Goal: Information Seeking & Learning: Find specific fact

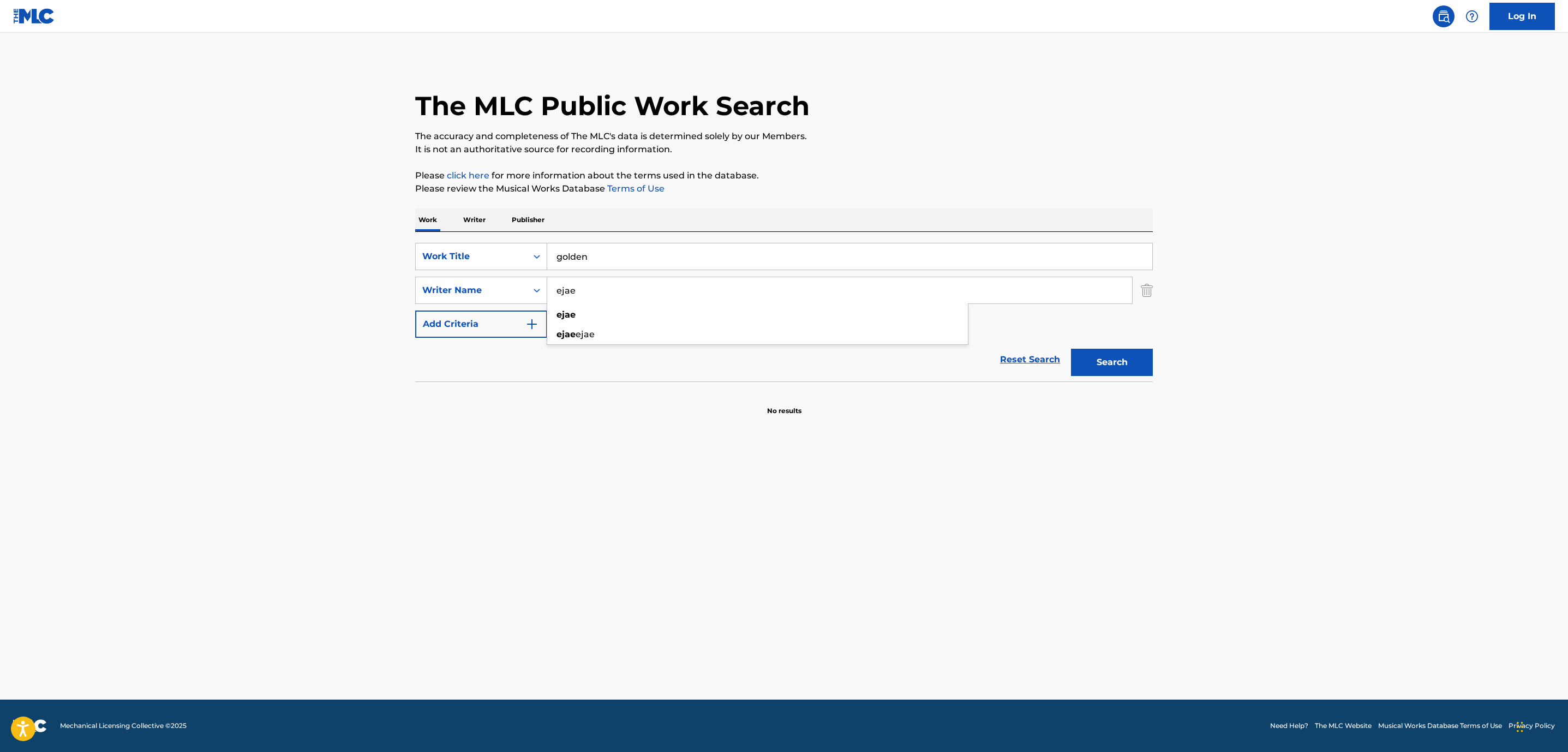
click at [536, 219] on p "Publisher" at bounding box center [528, 220] width 40 height 23
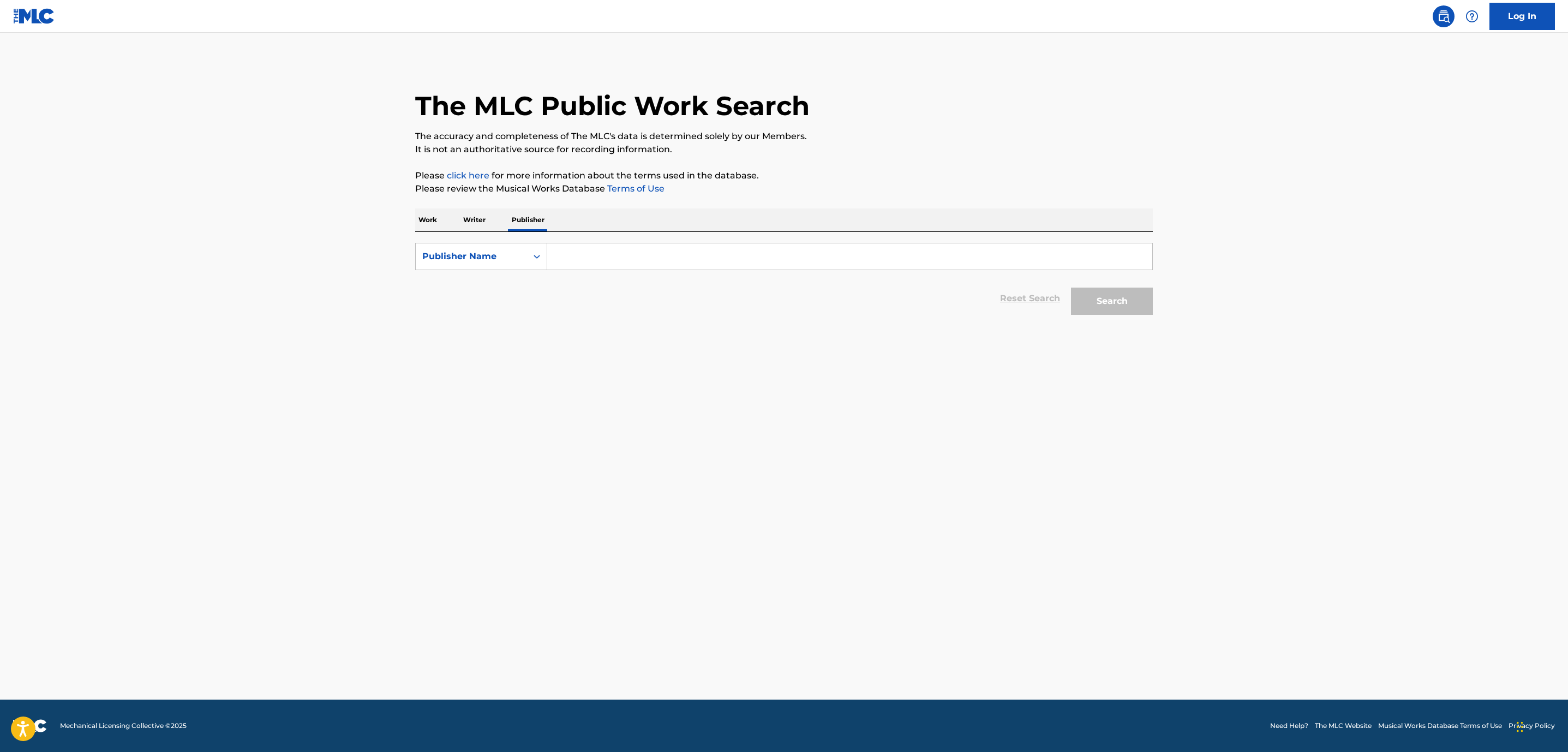
click at [579, 251] on input "Search Form" at bounding box center [850, 256] width 605 height 26
type input "netflix"
click at [1071, 287] on button "Search" at bounding box center [1111, 301] width 82 height 27
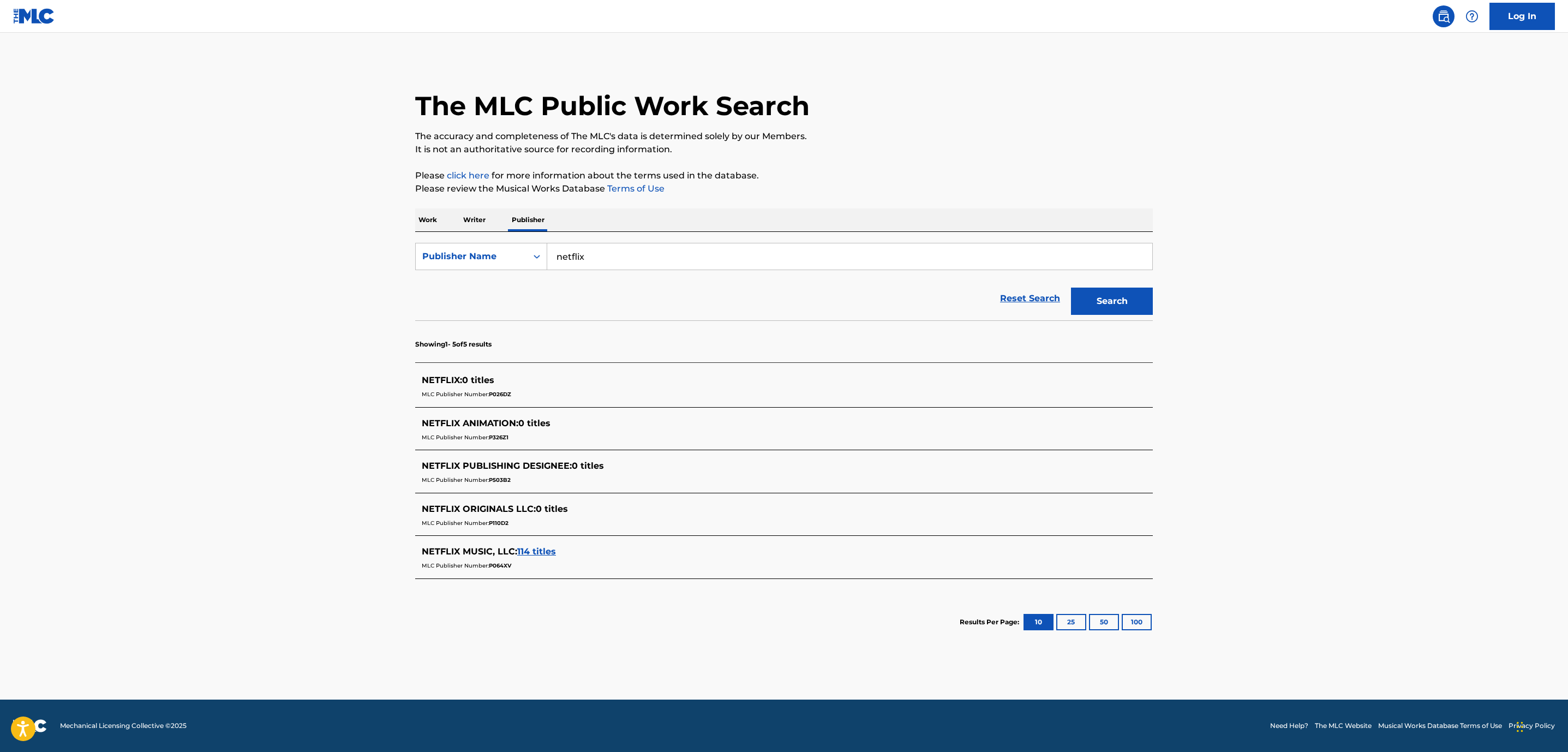
click at [532, 546] on div "NETFLIX MUSIC, LLC : 114 titles MLC Publisher Number: P064XV" at bounding box center [784, 559] width 738 height 39
click at [531, 550] on span "114 titles" at bounding box center [537, 551] width 39 height 10
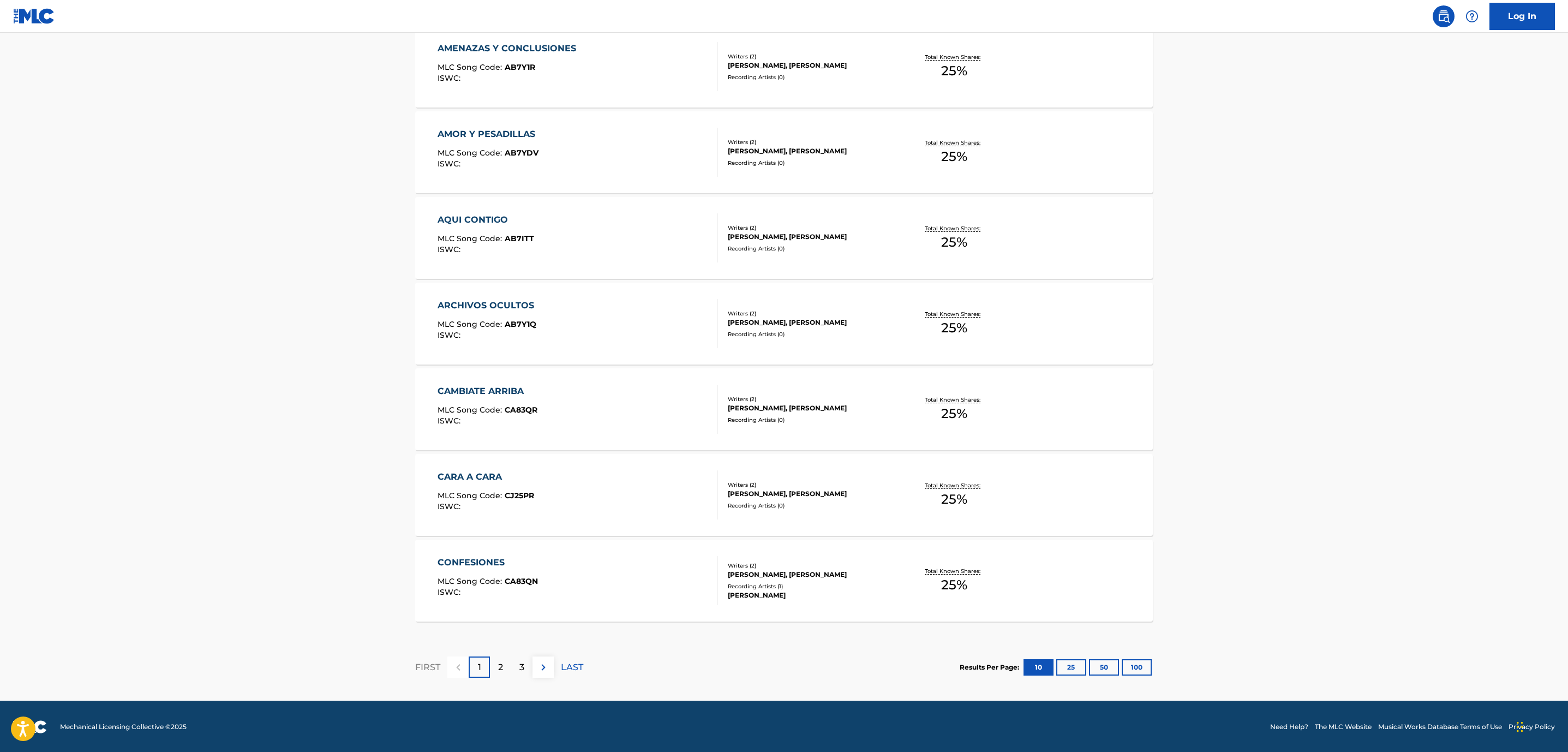
scroll to position [629, 0]
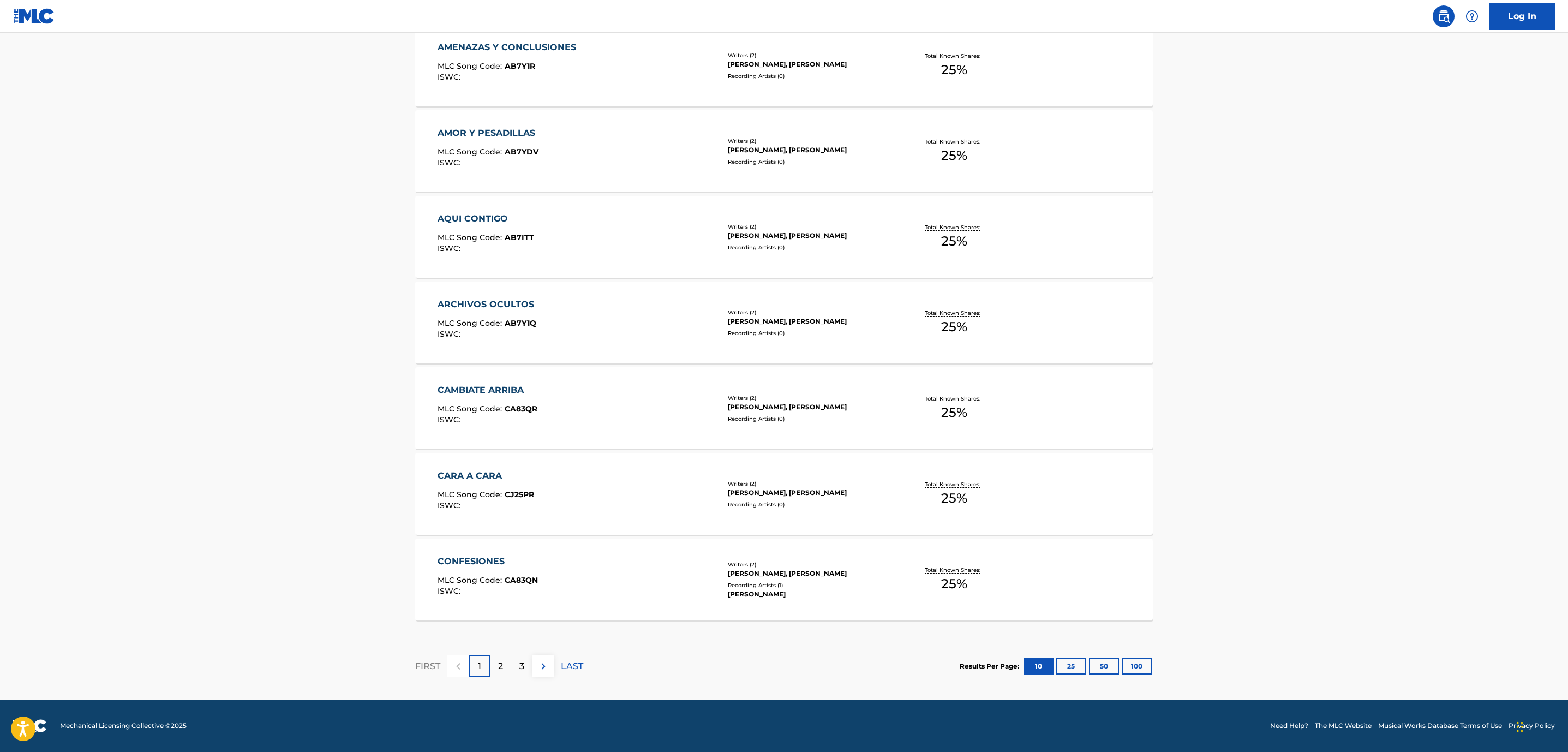
click at [499, 670] on p "2" at bounding box center [500, 667] width 5 height 13
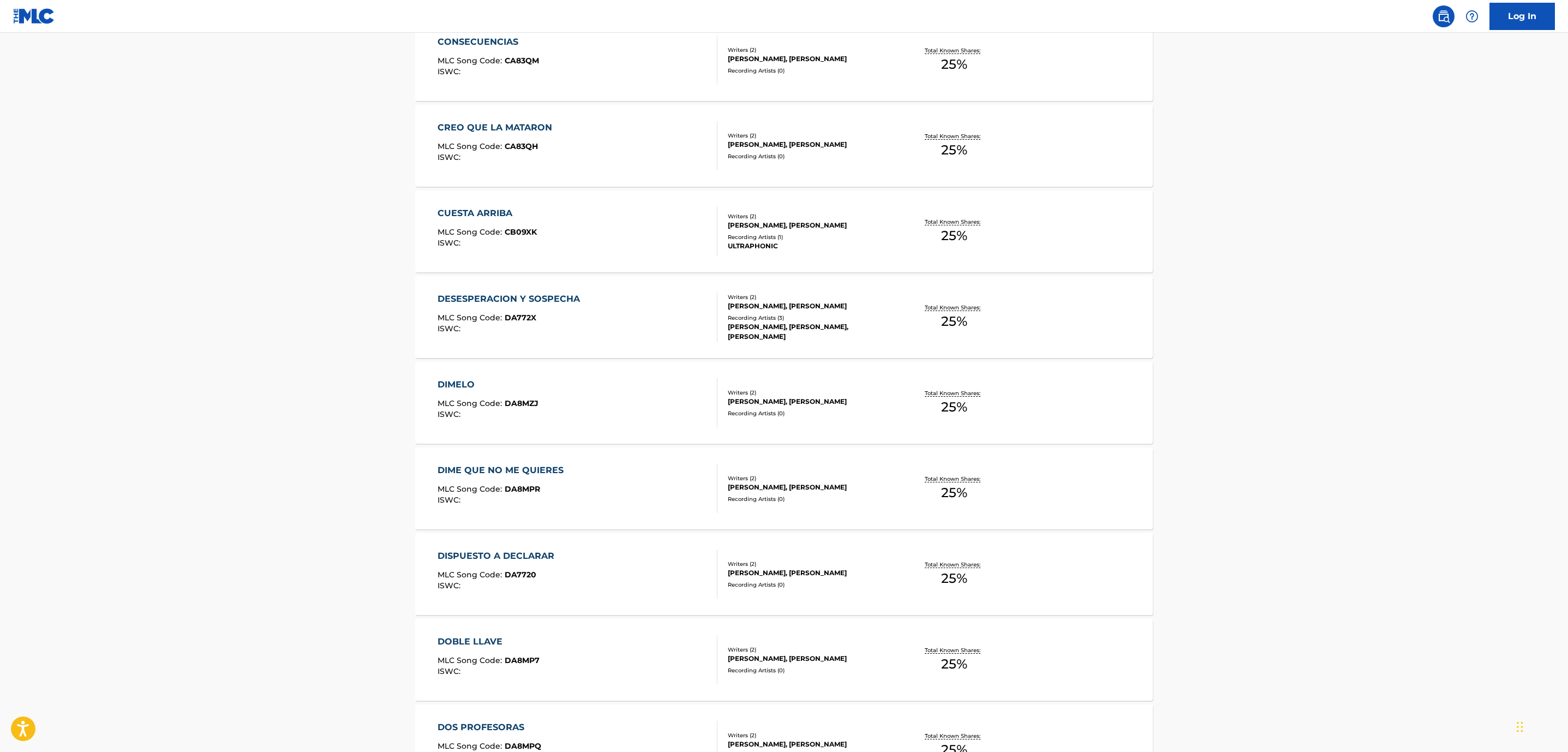
scroll to position [573, 0]
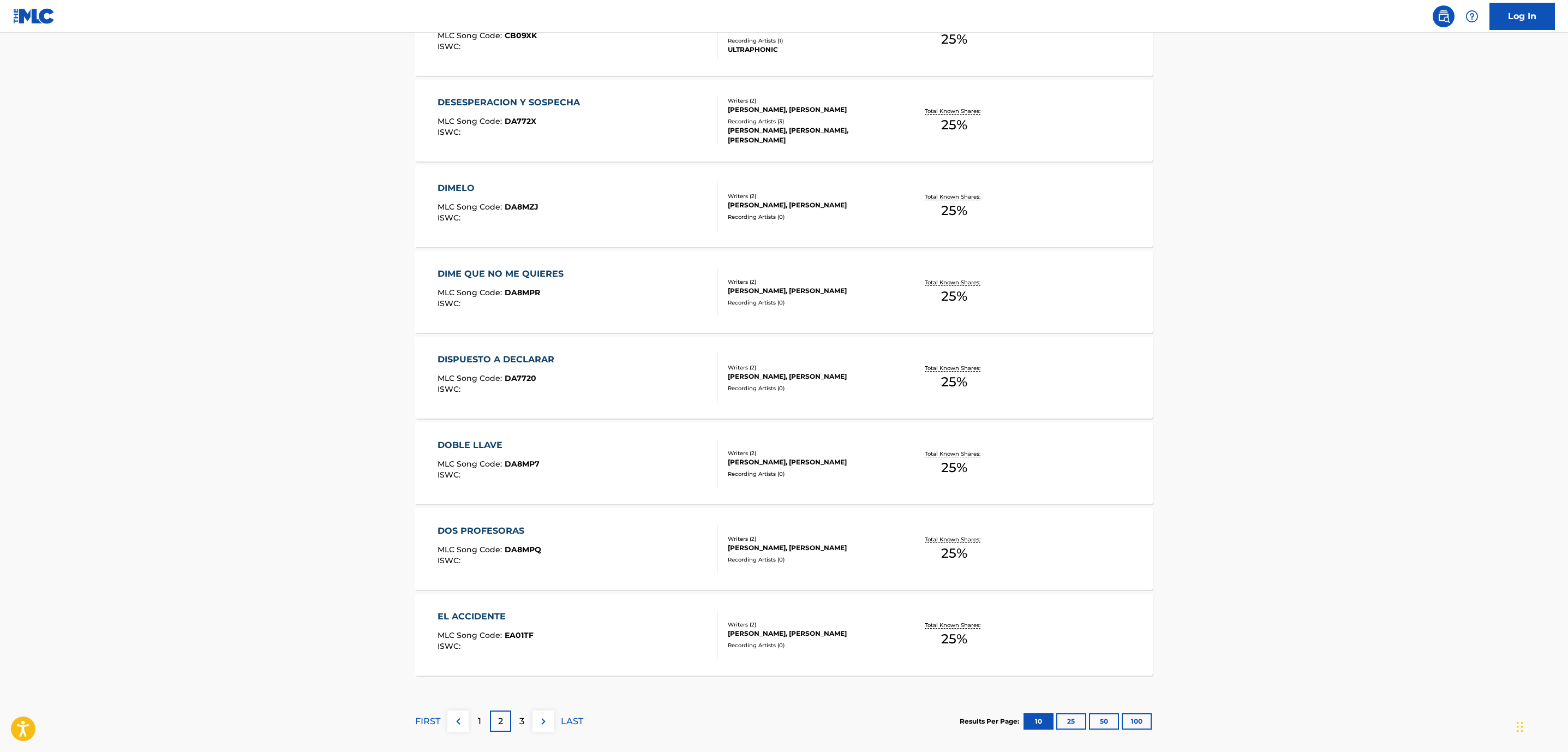
click at [517, 718] on div "3" at bounding box center [522, 721] width 21 height 21
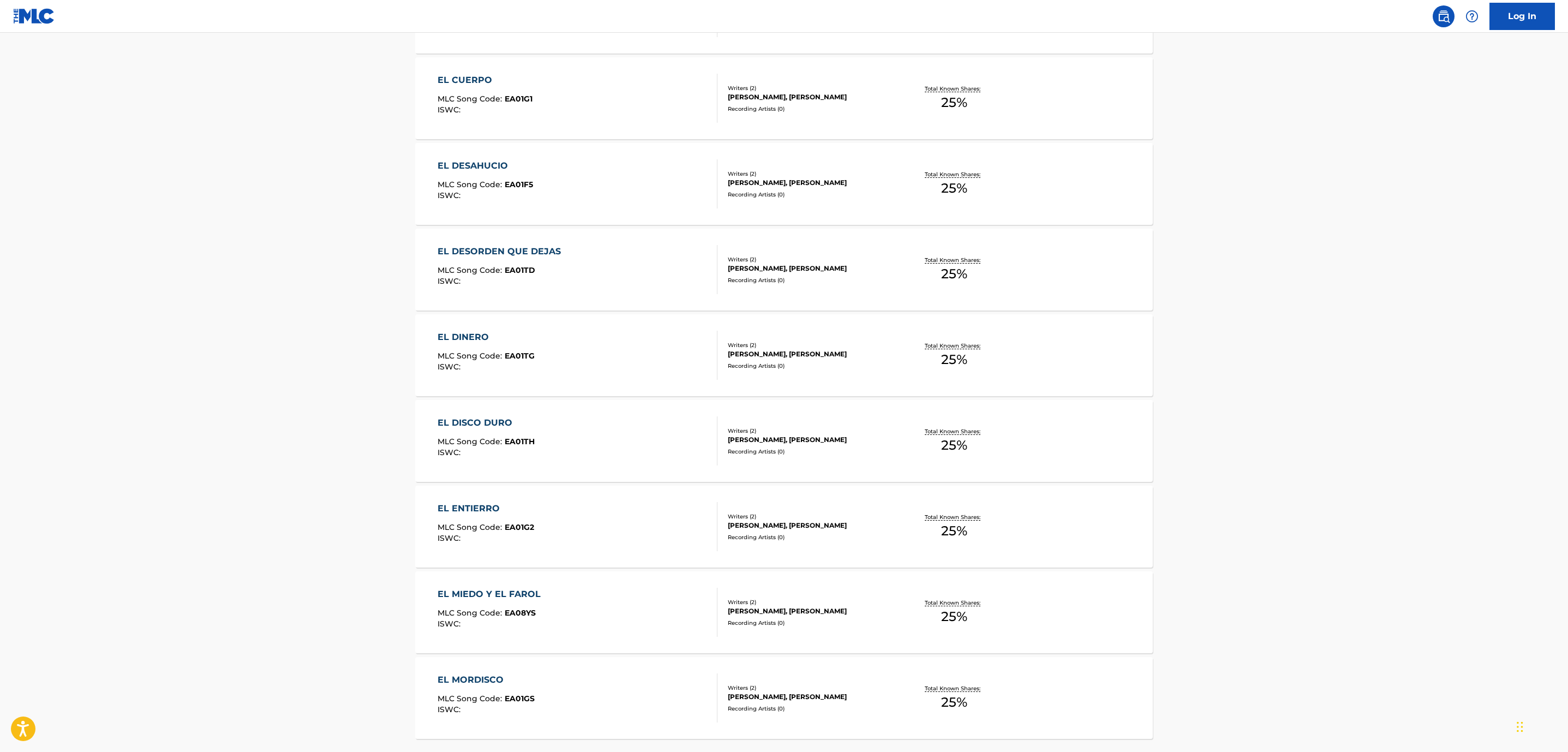
scroll to position [629, 0]
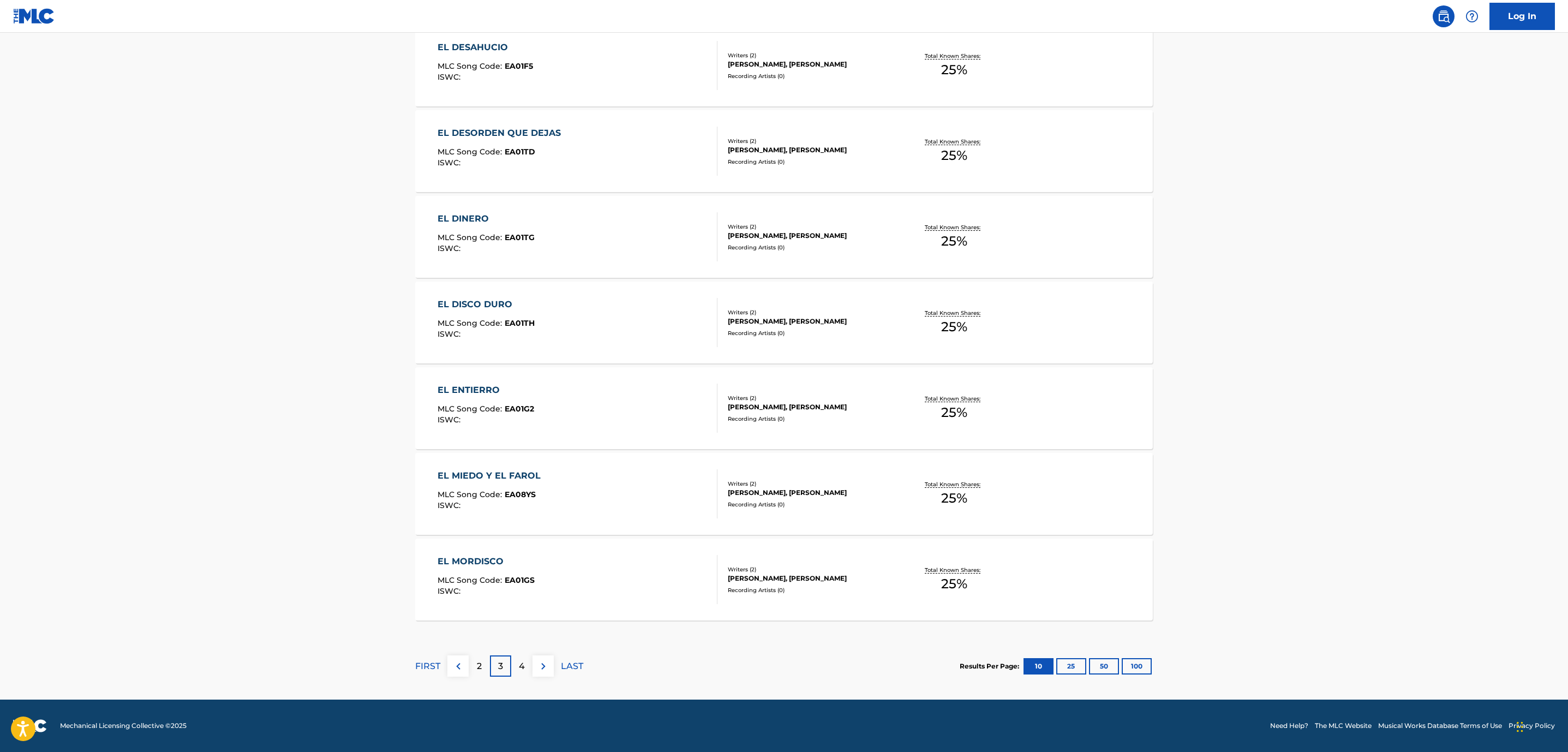
click at [688, 591] on div "EL MORDISCO MLC Song Code : EA01GS ISWC :" at bounding box center [578, 580] width 281 height 49
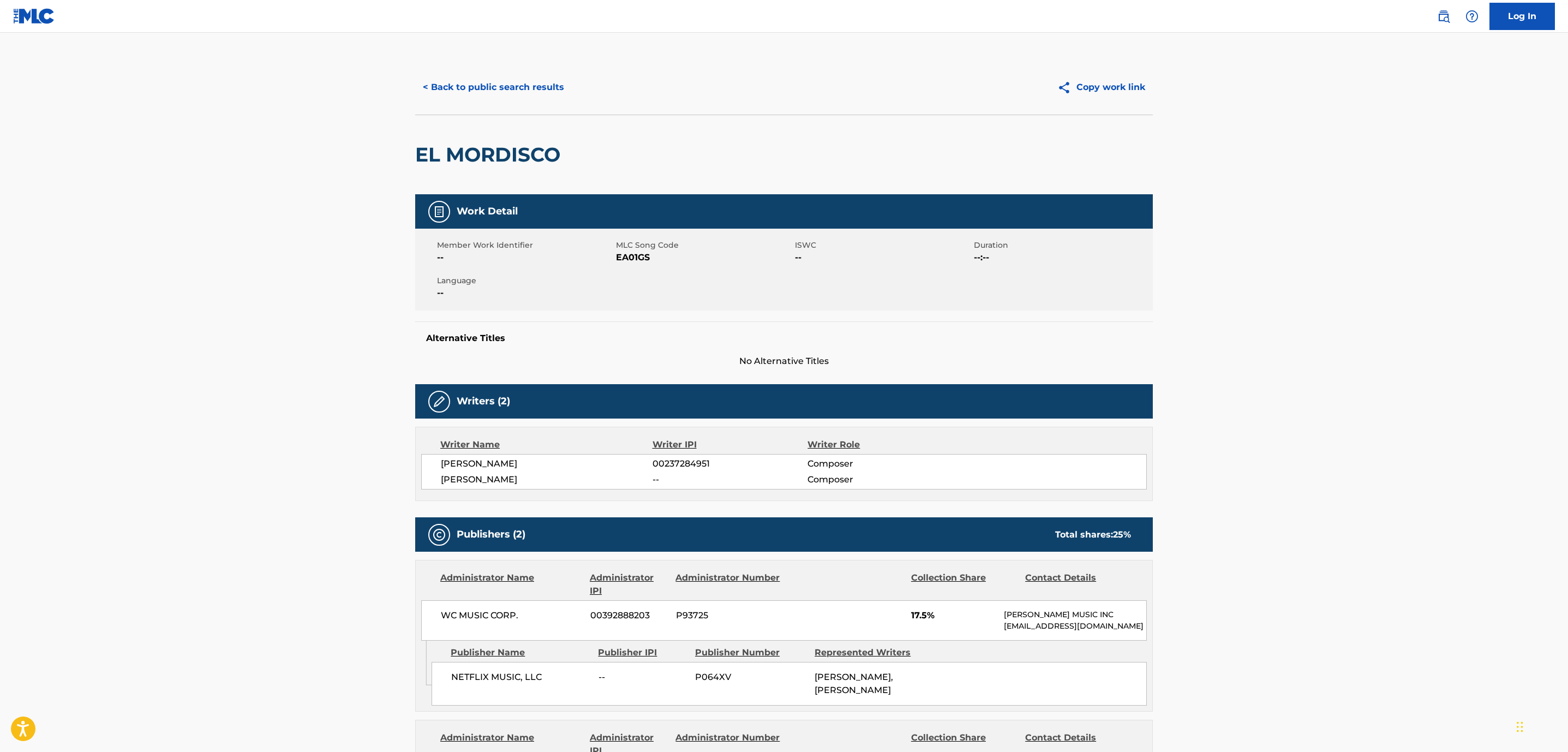
click at [509, 97] on button "< Back to public search results" at bounding box center [493, 87] width 156 height 27
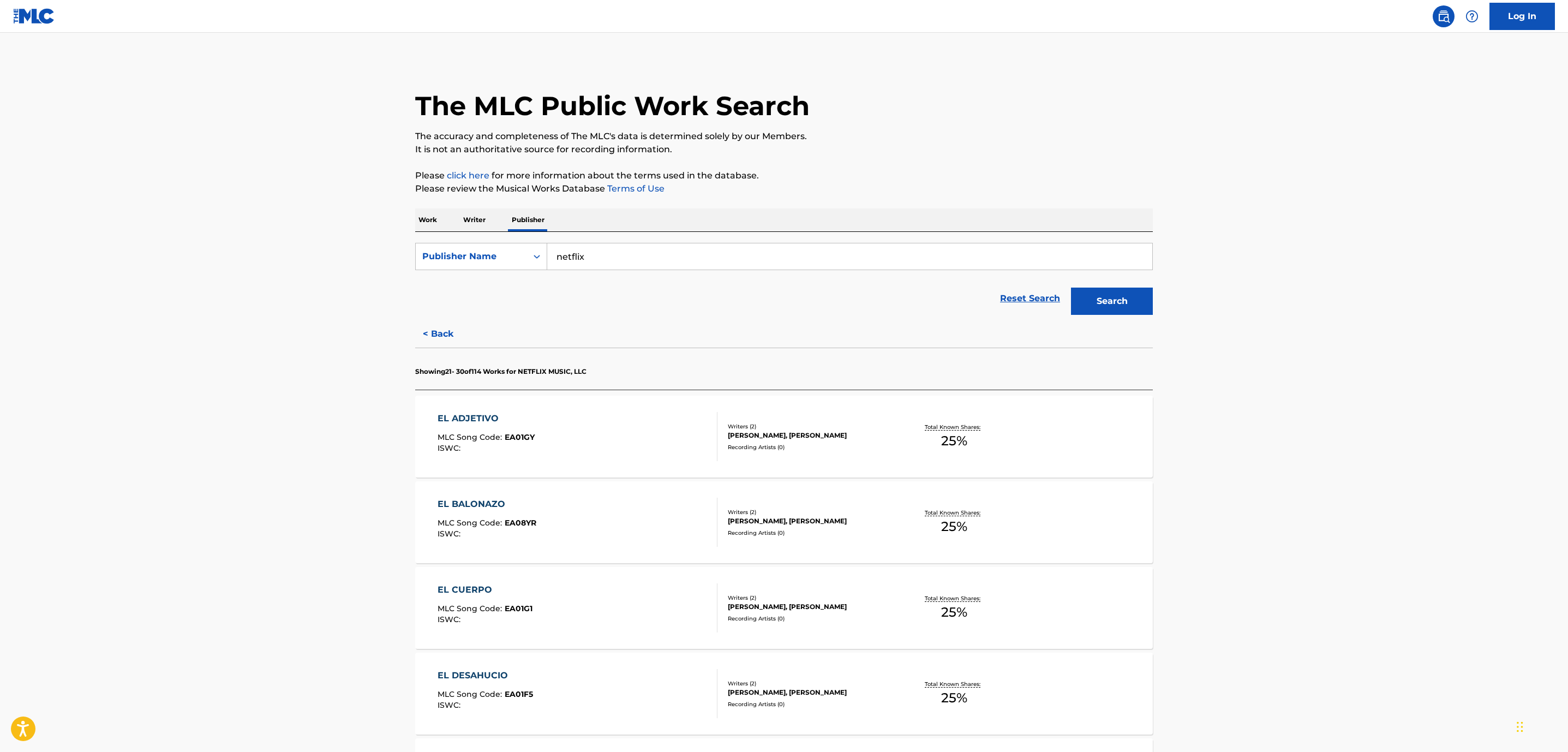
click at [576, 547] on div "EL BALONAZO MLC Song Code : EA08YR ISWC :" at bounding box center [578, 522] width 281 height 49
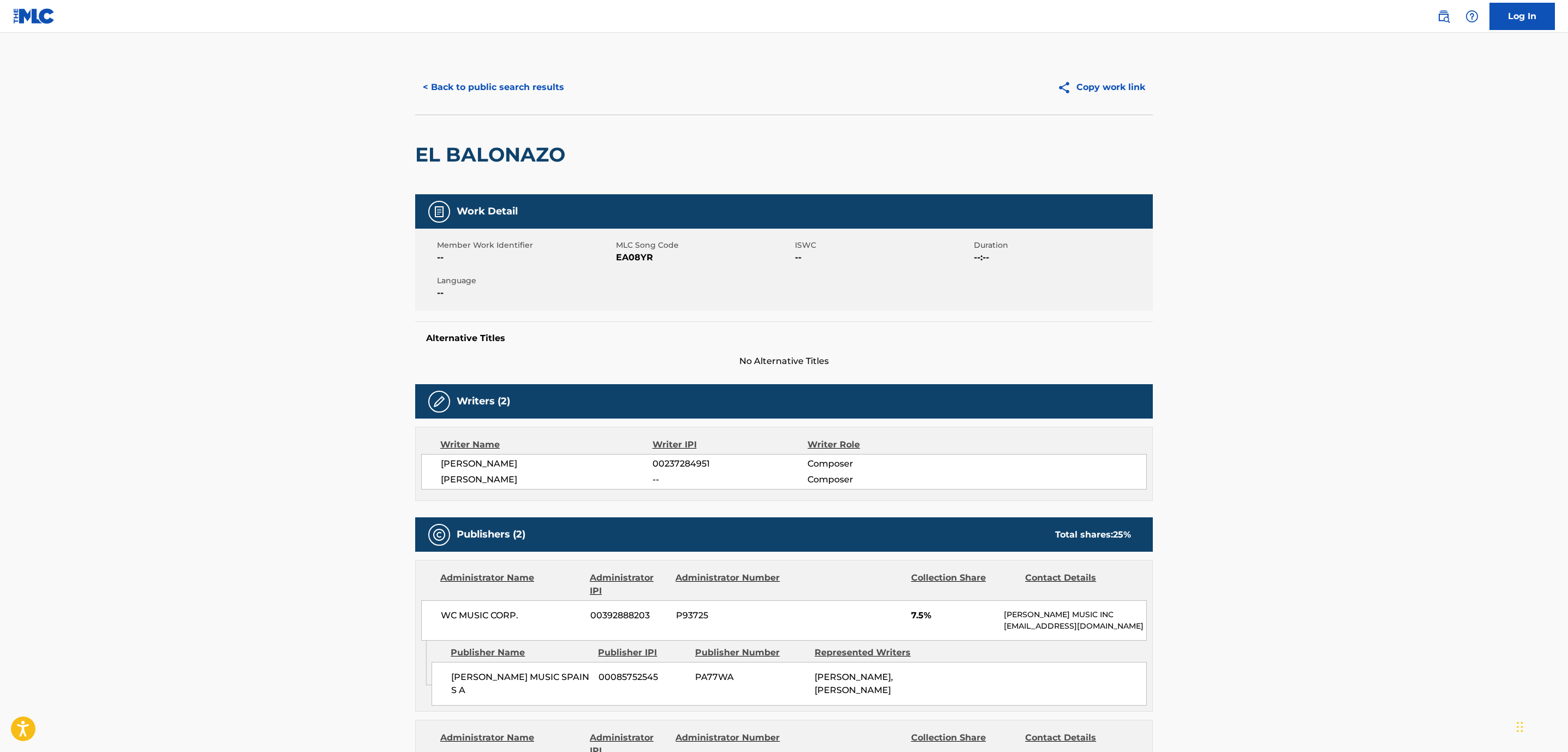
click at [524, 99] on button "< Back to public search results" at bounding box center [493, 87] width 156 height 27
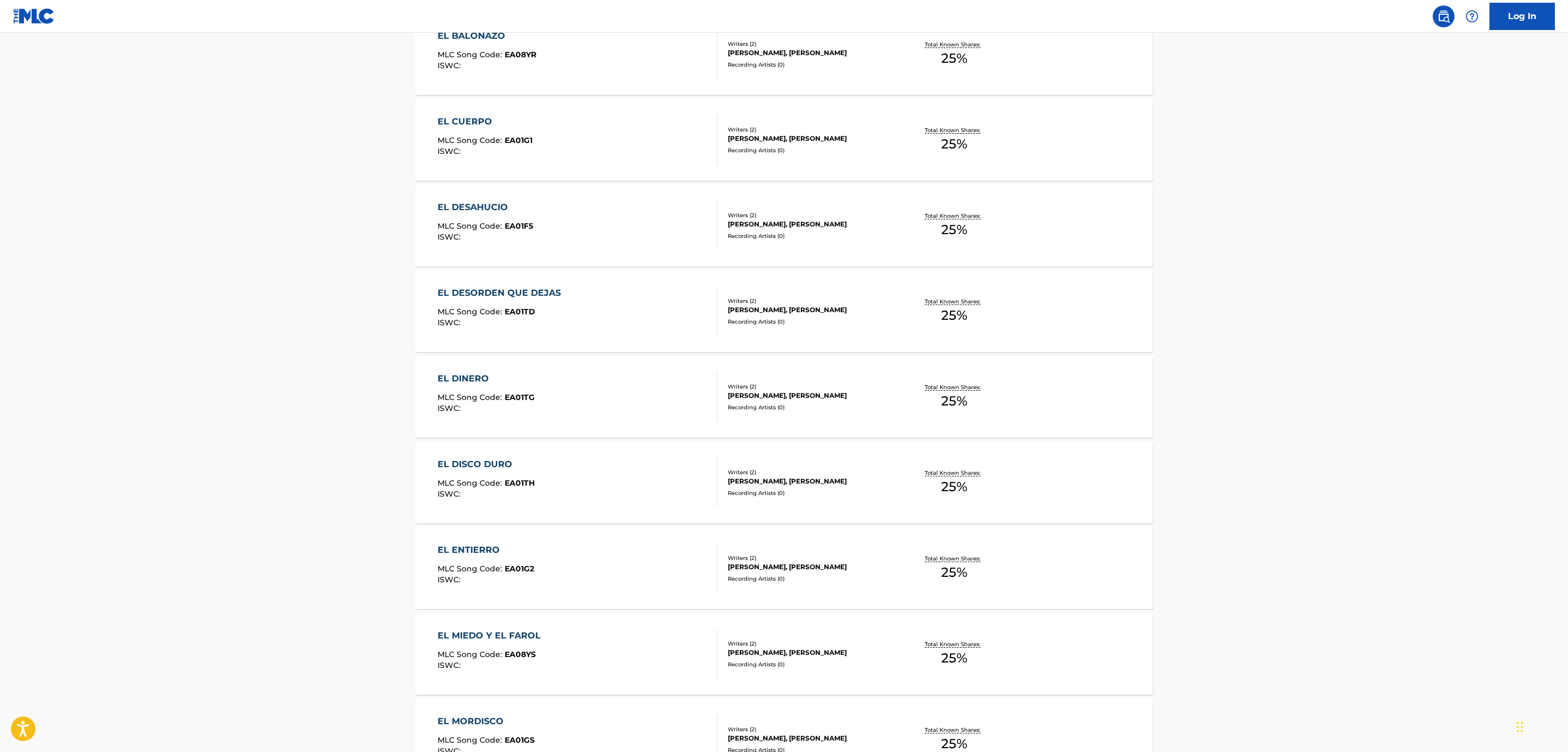
scroll to position [629, 0]
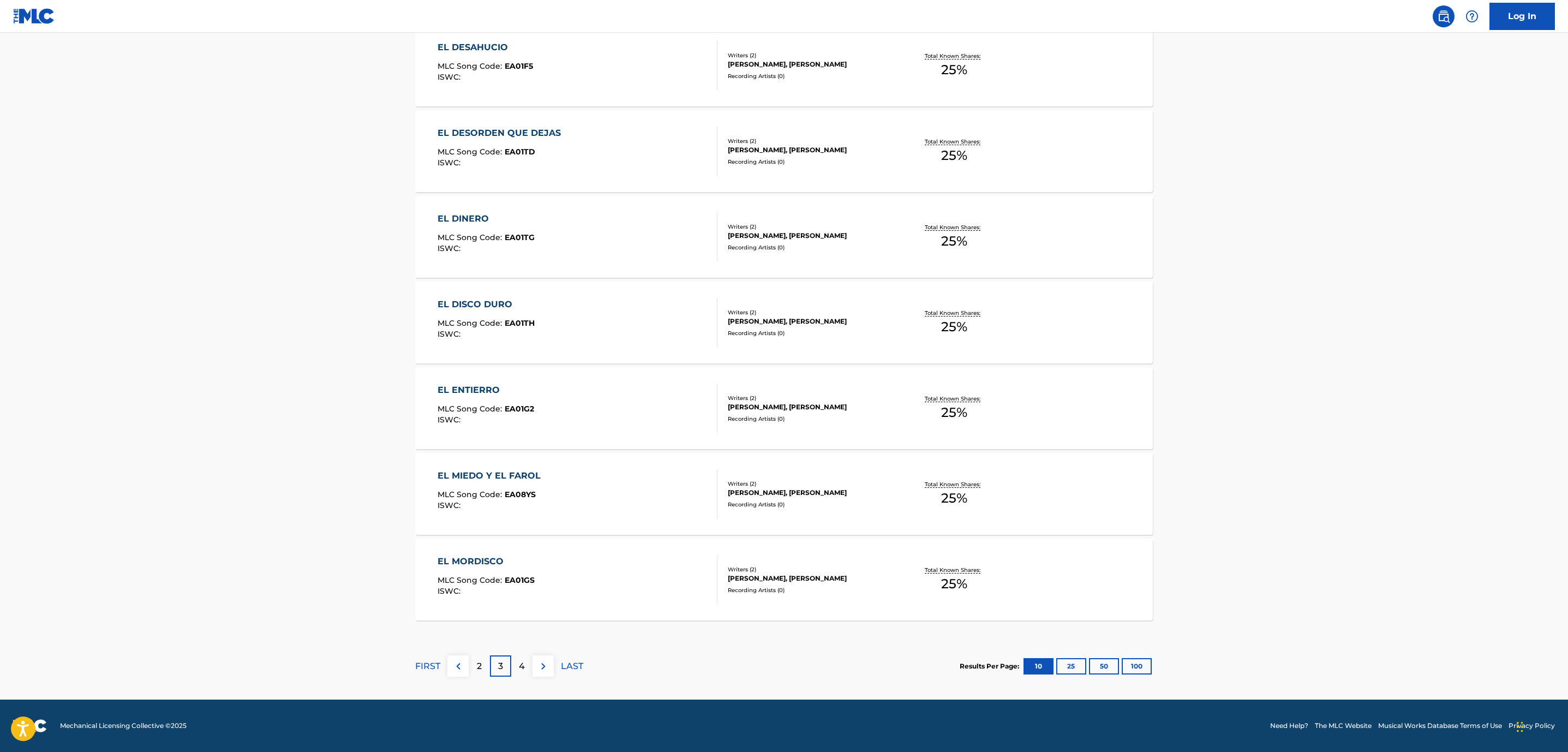
click at [520, 680] on div "FIRST 2 3 4 LAST" at bounding box center [499, 666] width 168 height 56
click at [526, 670] on div "4" at bounding box center [522, 666] width 21 height 21
click at [624, 487] on div "ENTRE TU Y YO MLC Song Code : EA0T10 ISWC :" at bounding box center [578, 494] width 281 height 49
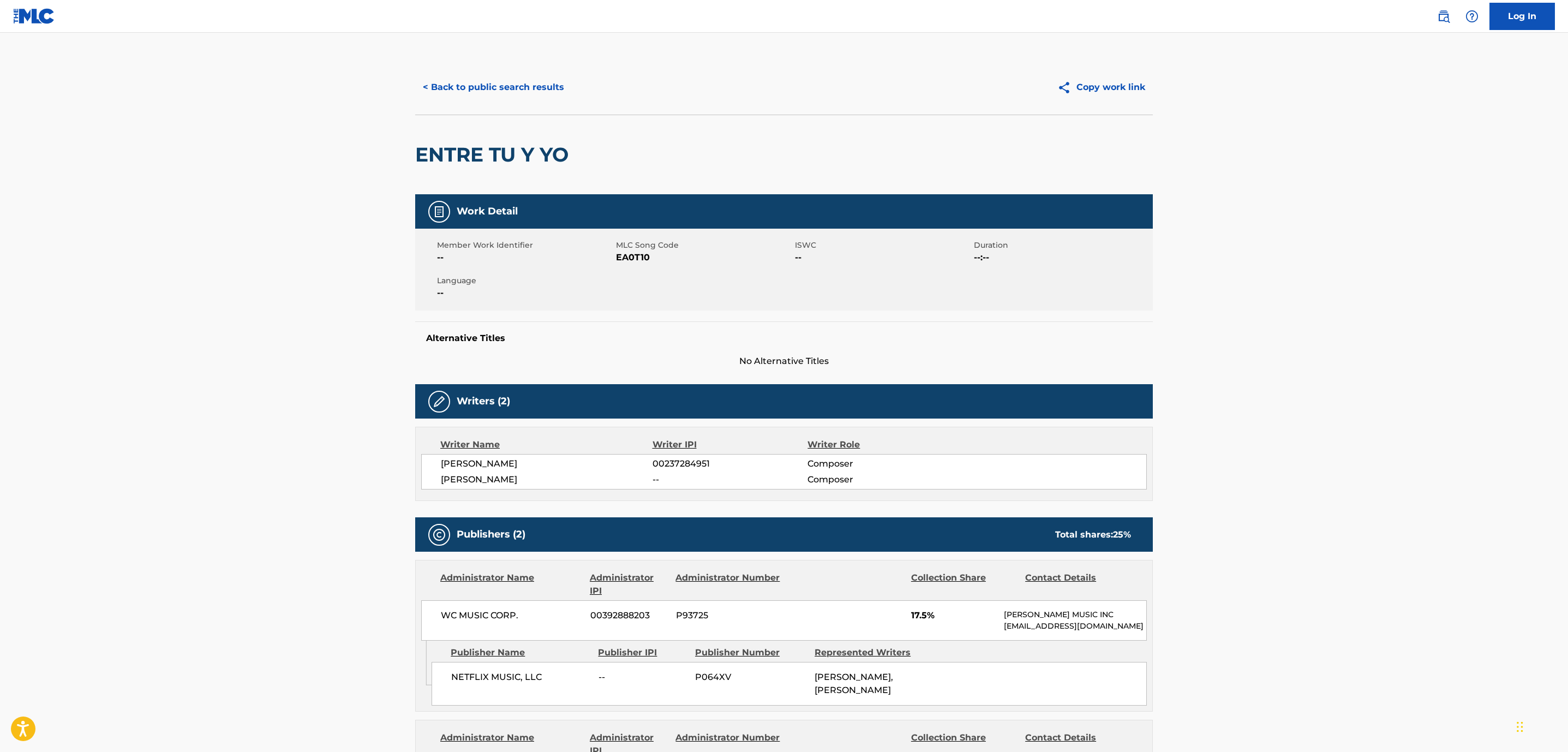
scroll to position [245, 0]
